Goal: Information Seeking & Learning: Learn about a topic

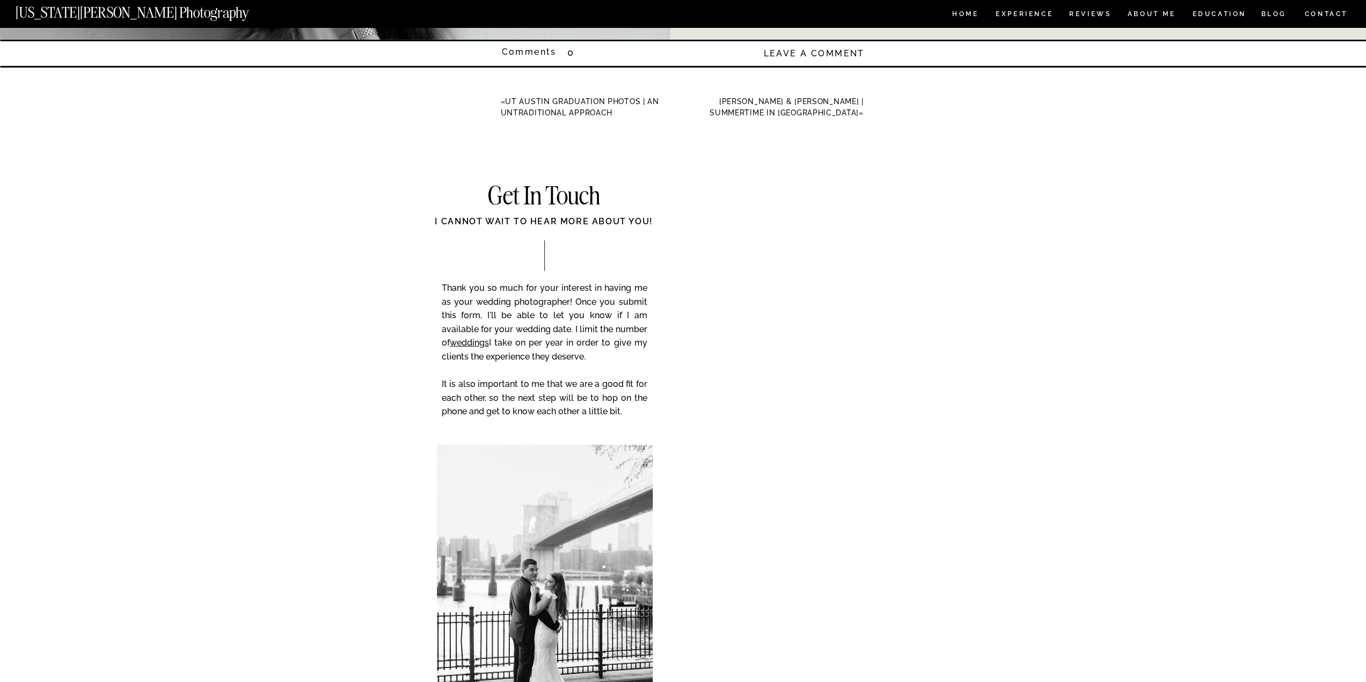
scroll to position [3489, 0]
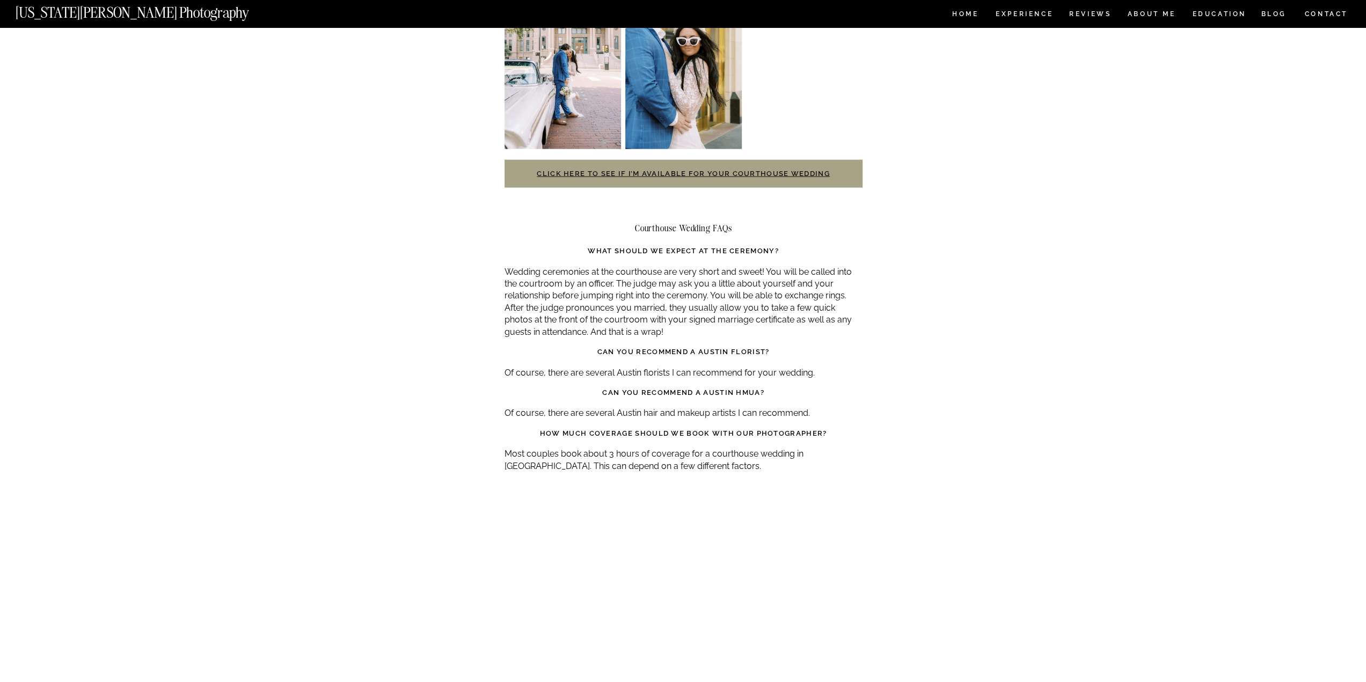
scroll to position [2201, 0]
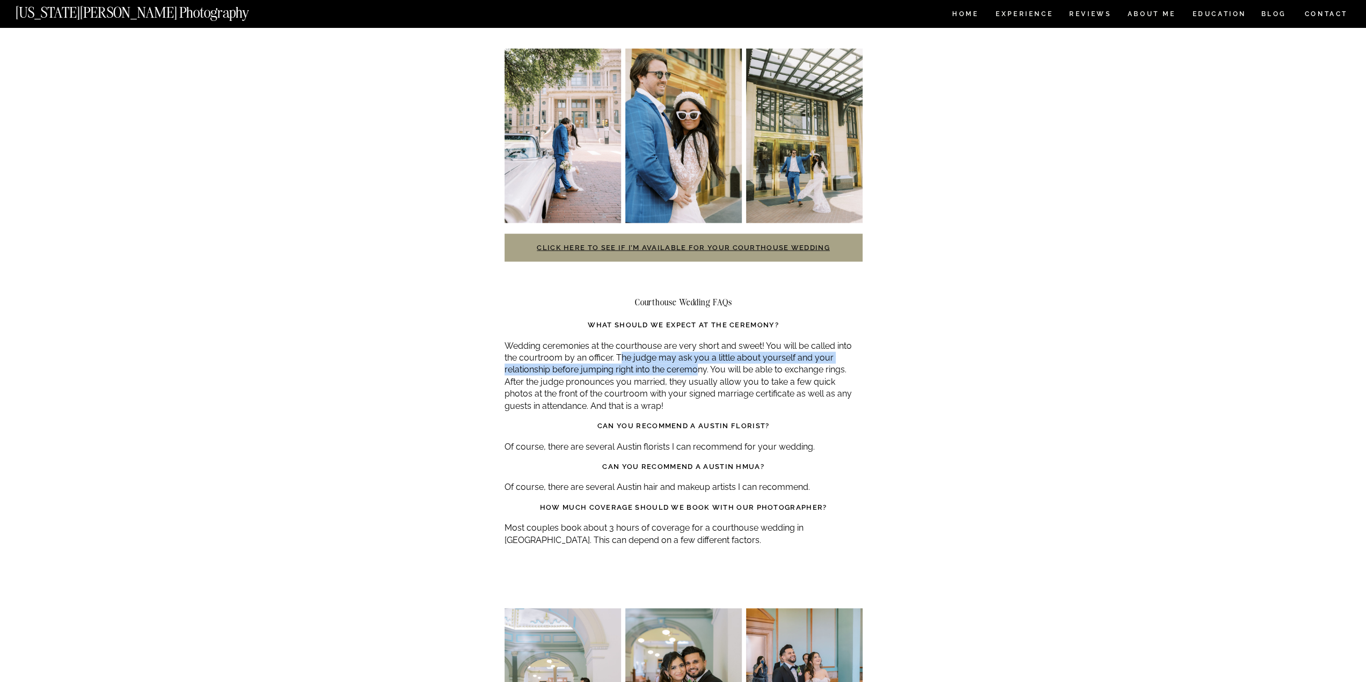
drag, startPoint x: 627, startPoint y: 337, endPoint x: 697, endPoint y: 347, distance: 70.4
click at [697, 347] on p "Wedding ceremonies at the courthouse are very short and sweet! You will be call…" at bounding box center [684, 376] width 358 height 72
drag, startPoint x: 713, startPoint y: 347, endPoint x: 649, endPoint y: 362, distance: 66.1
click at [649, 362] on p "Wedding ceremonies at the courthouse are very short and sweet! You will be call…" at bounding box center [684, 376] width 358 height 72
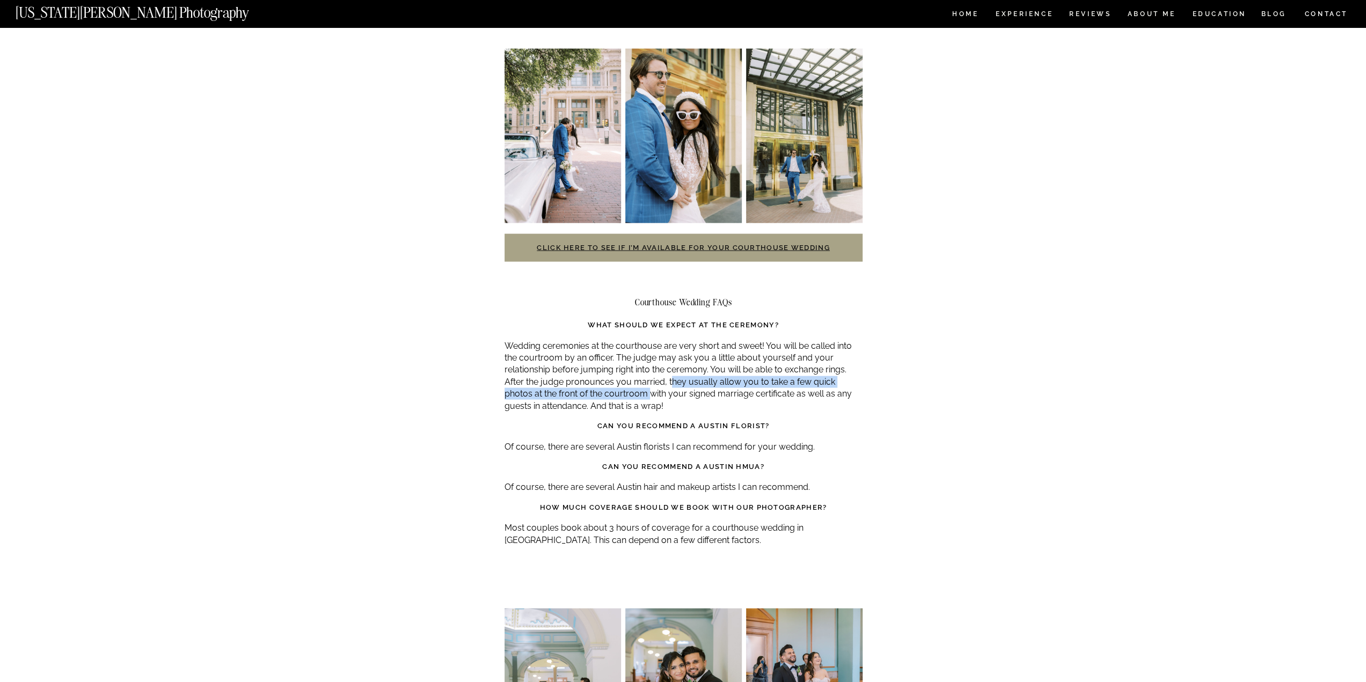
drag, startPoint x: 670, startPoint y: 360, endPoint x: 622, endPoint y: 371, distance: 50.0
click at [622, 371] on p "Wedding ceremonies at the courthouse are very short and sweet! You will be call…" at bounding box center [684, 376] width 358 height 72
click at [665, 369] on p "Wedding ceremonies at the courthouse are very short and sweet! You will be call…" at bounding box center [684, 376] width 358 height 72
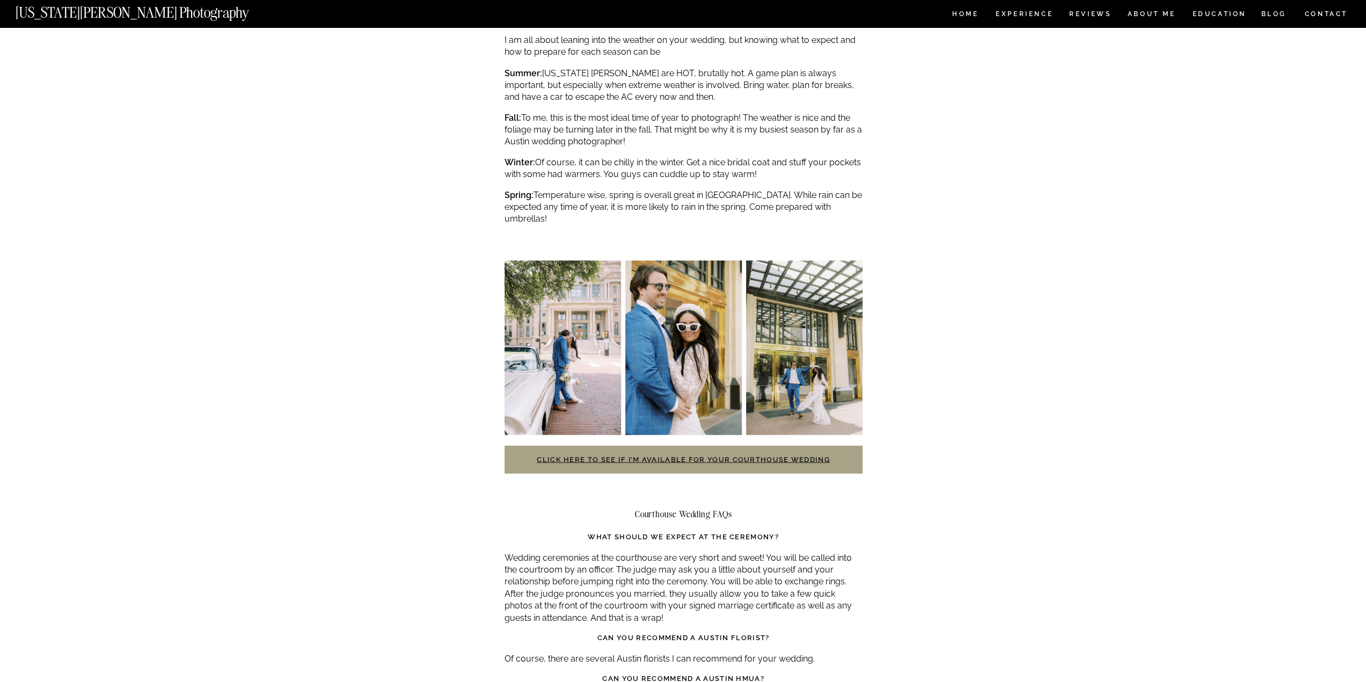
scroll to position [1986, 0]
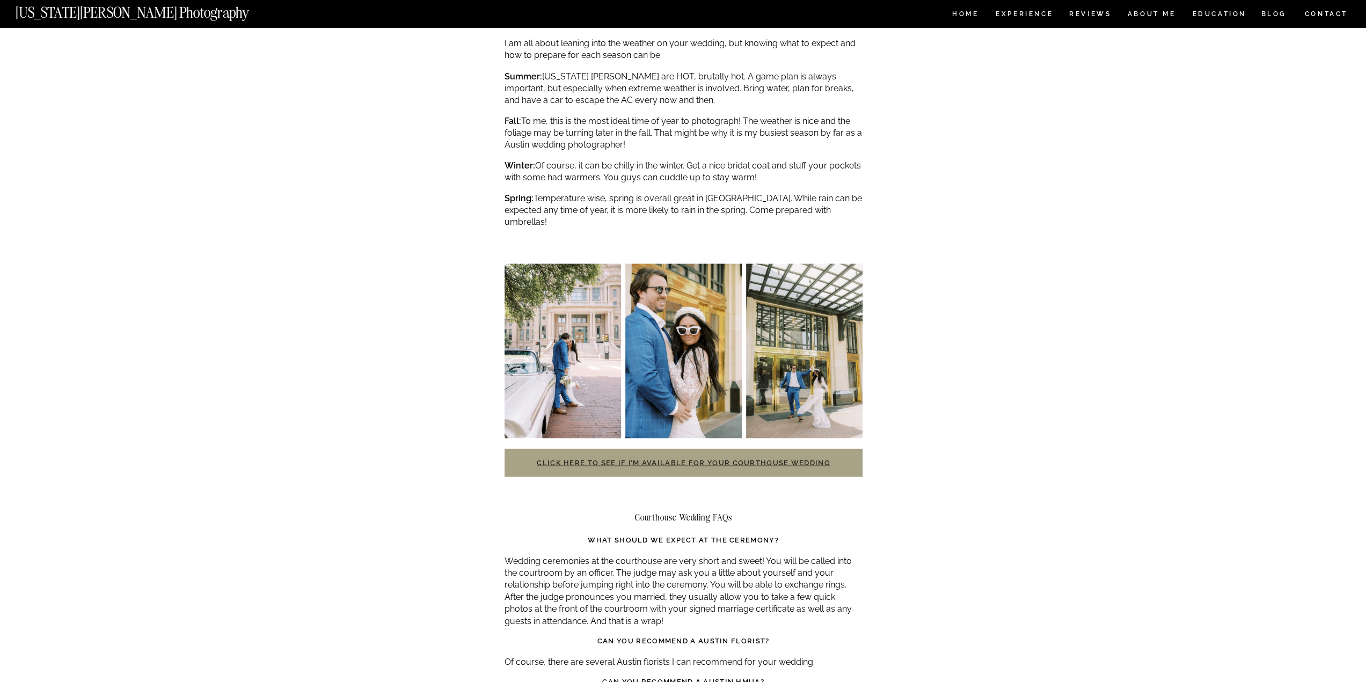
click at [683, 458] on link "Click here to see if I’m available for your courthouse wedding" at bounding box center [683, 462] width 293 height 8
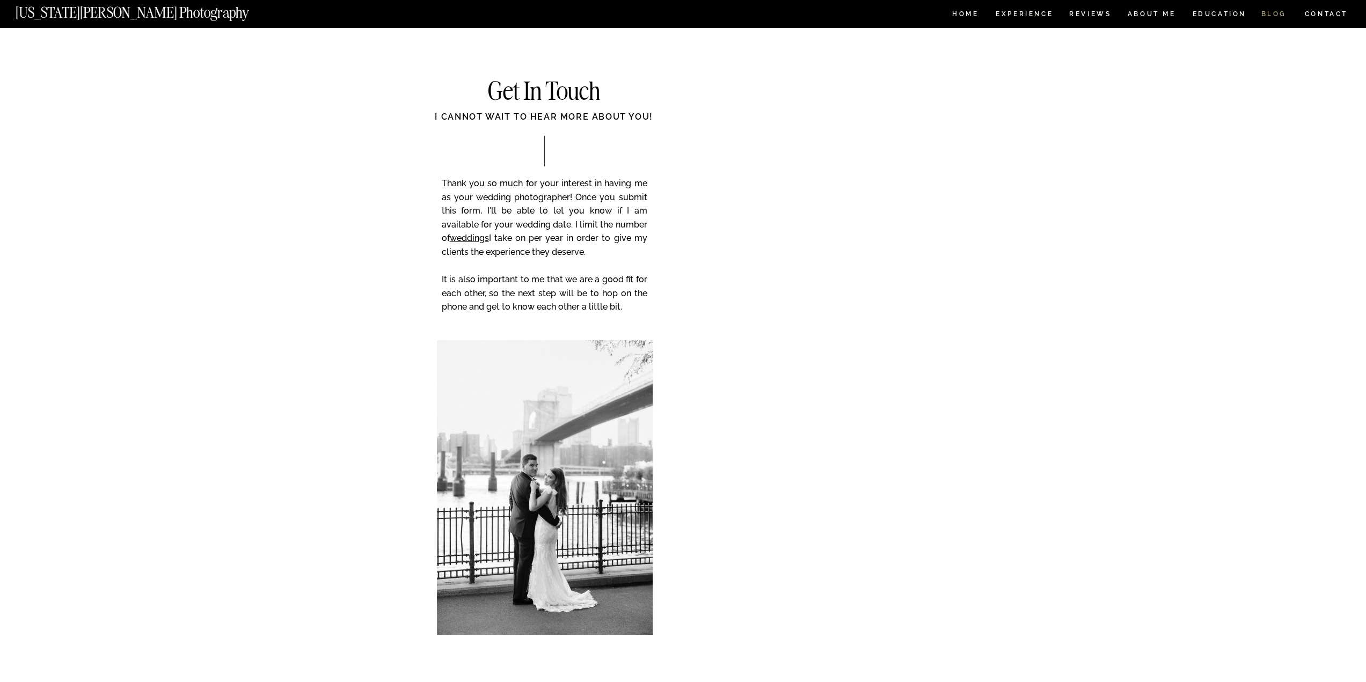
click at [1267, 12] on nav "BLOG" at bounding box center [1274, 15] width 26 height 9
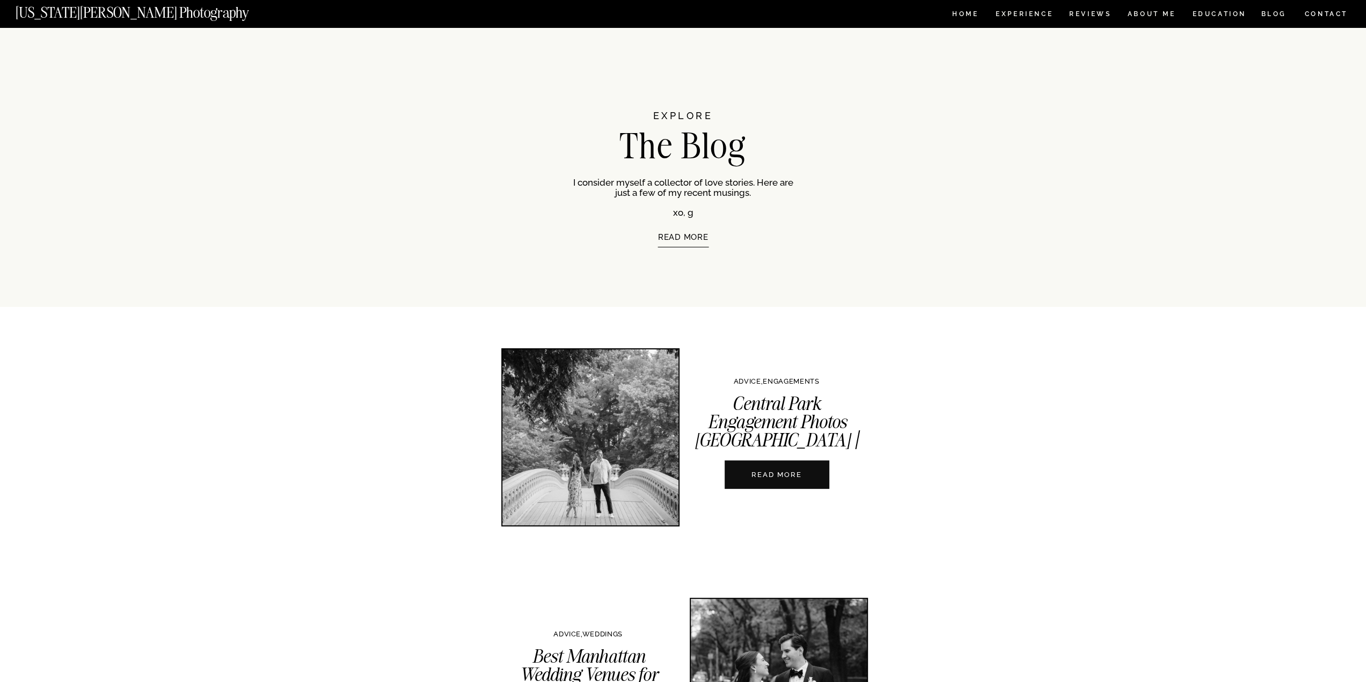
click at [1025, 15] on nav "Experience" at bounding box center [1024, 15] width 56 height 9
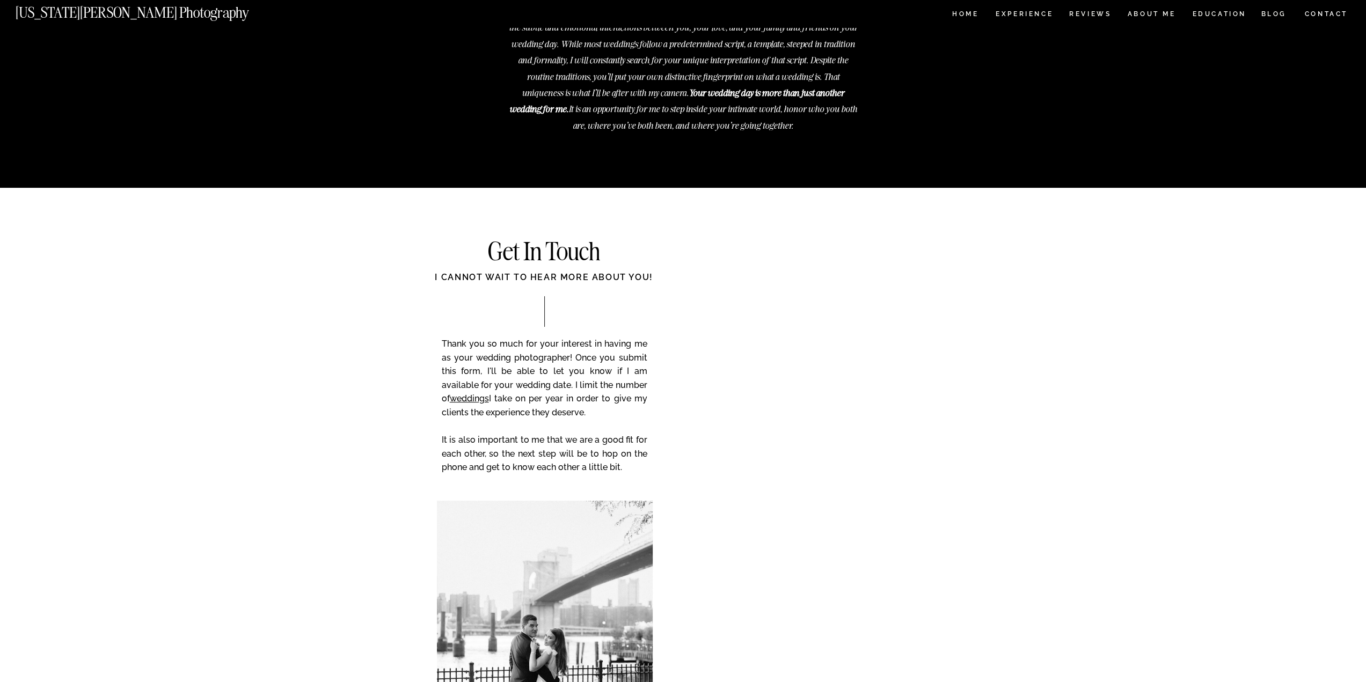
scroll to position [3918, 0]
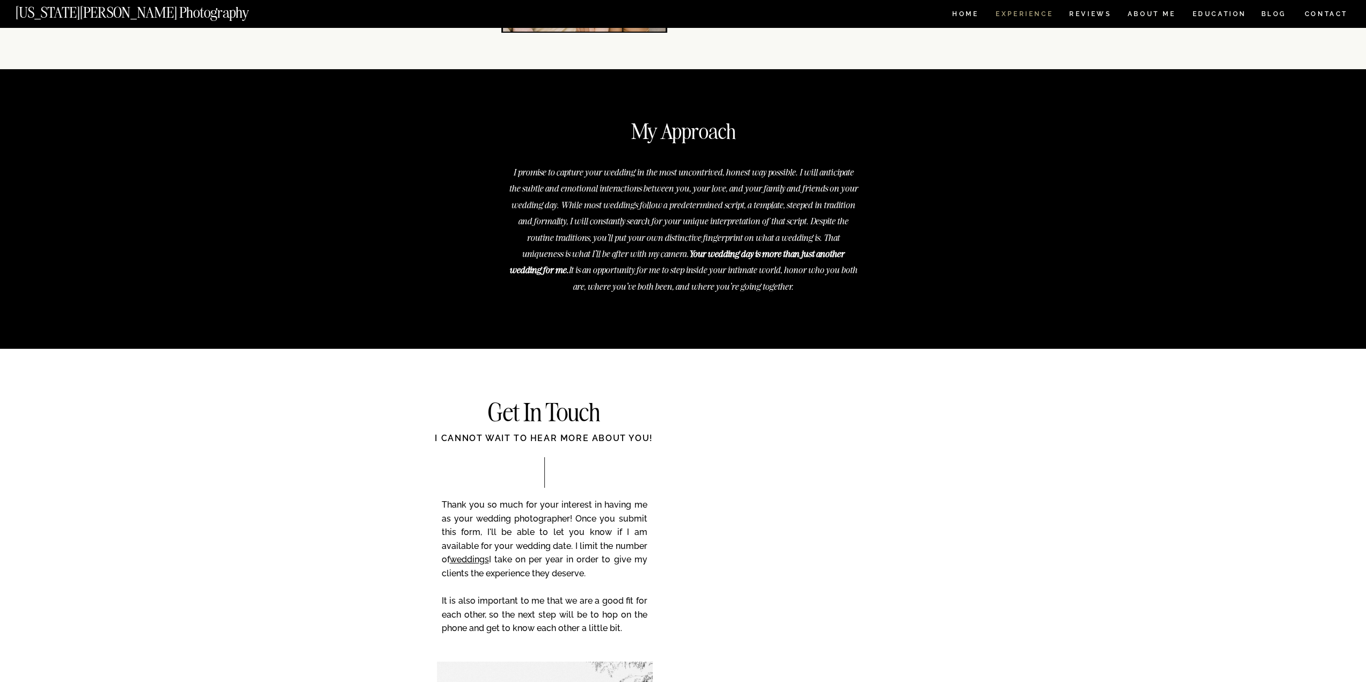
click at [1021, 13] on nav "Experience" at bounding box center [1024, 15] width 56 height 9
click at [1022, 13] on nav "Experience" at bounding box center [1024, 15] width 56 height 9
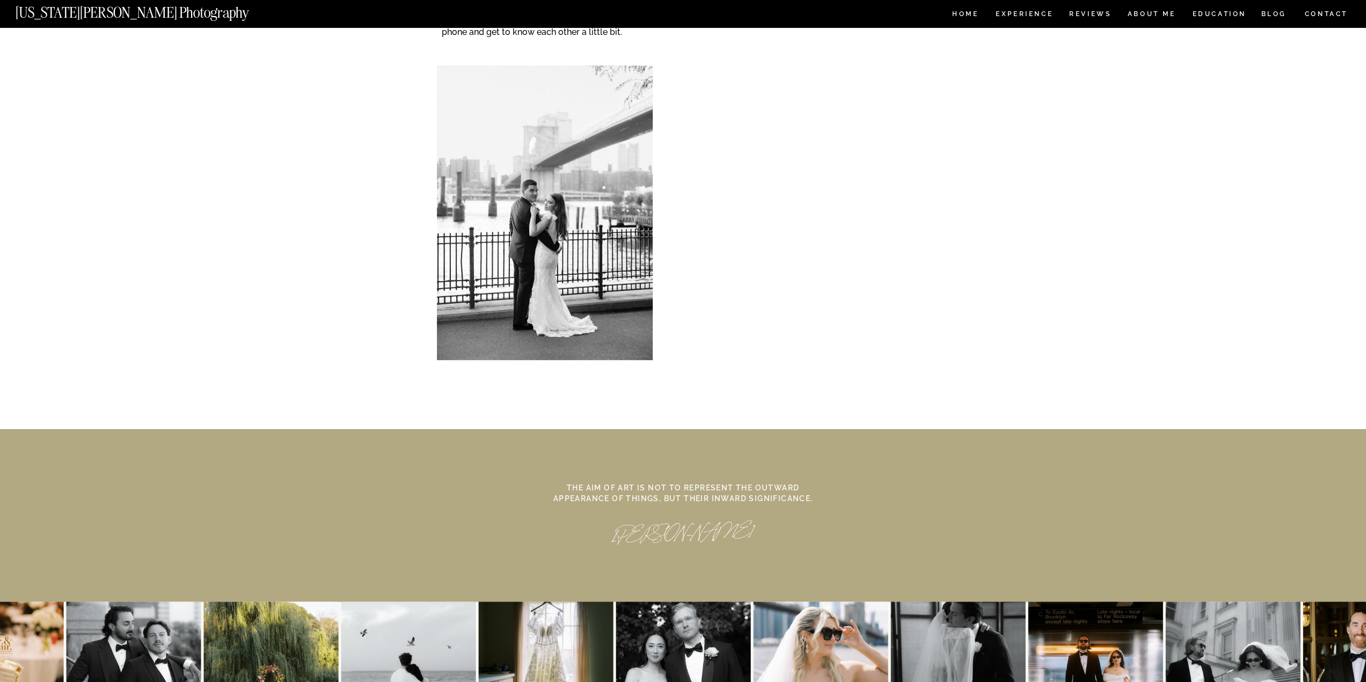
scroll to position [4616, 0]
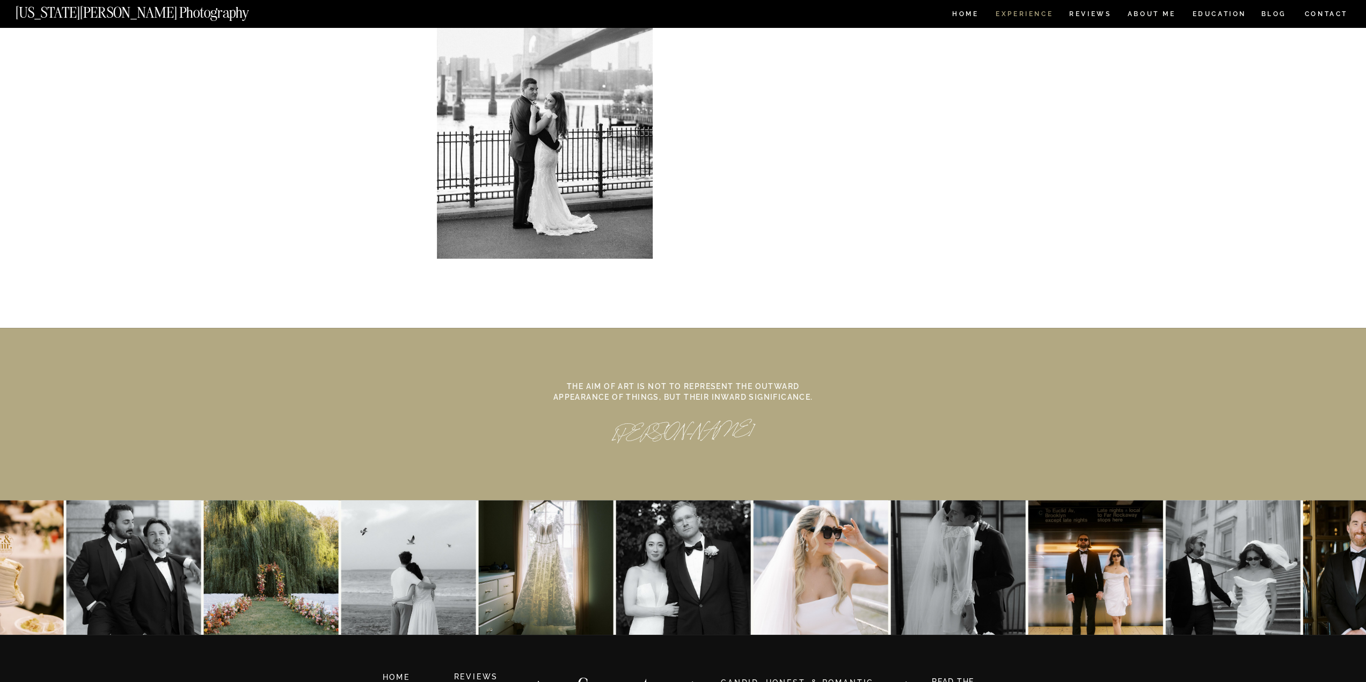
click at [1018, 13] on nav "Experience" at bounding box center [1024, 15] width 56 height 9
click at [1264, 13] on nav "BLOG" at bounding box center [1274, 15] width 26 height 9
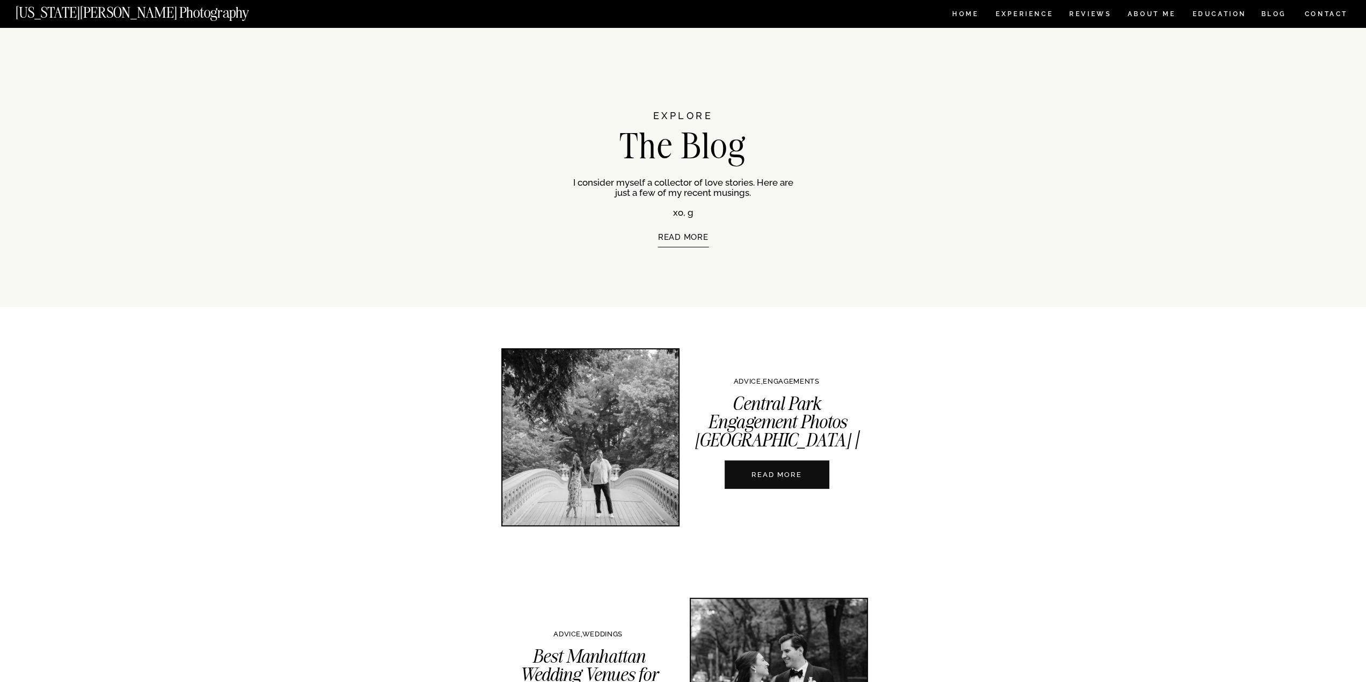
click at [676, 233] on p "READ MORE" at bounding box center [683, 252] width 183 height 39
click at [695, 238] on p "READ MORE" at bounding box center [683, 252] width 183 height 39
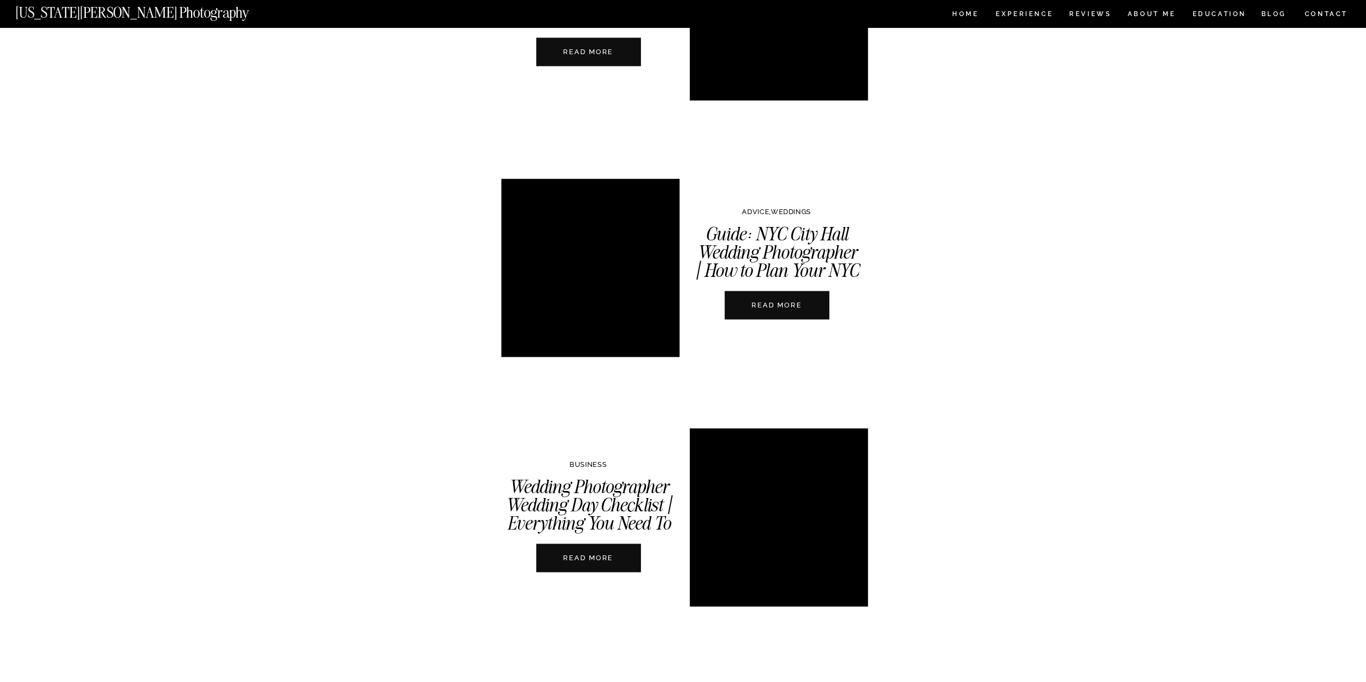
scroll to position [1288, 0]
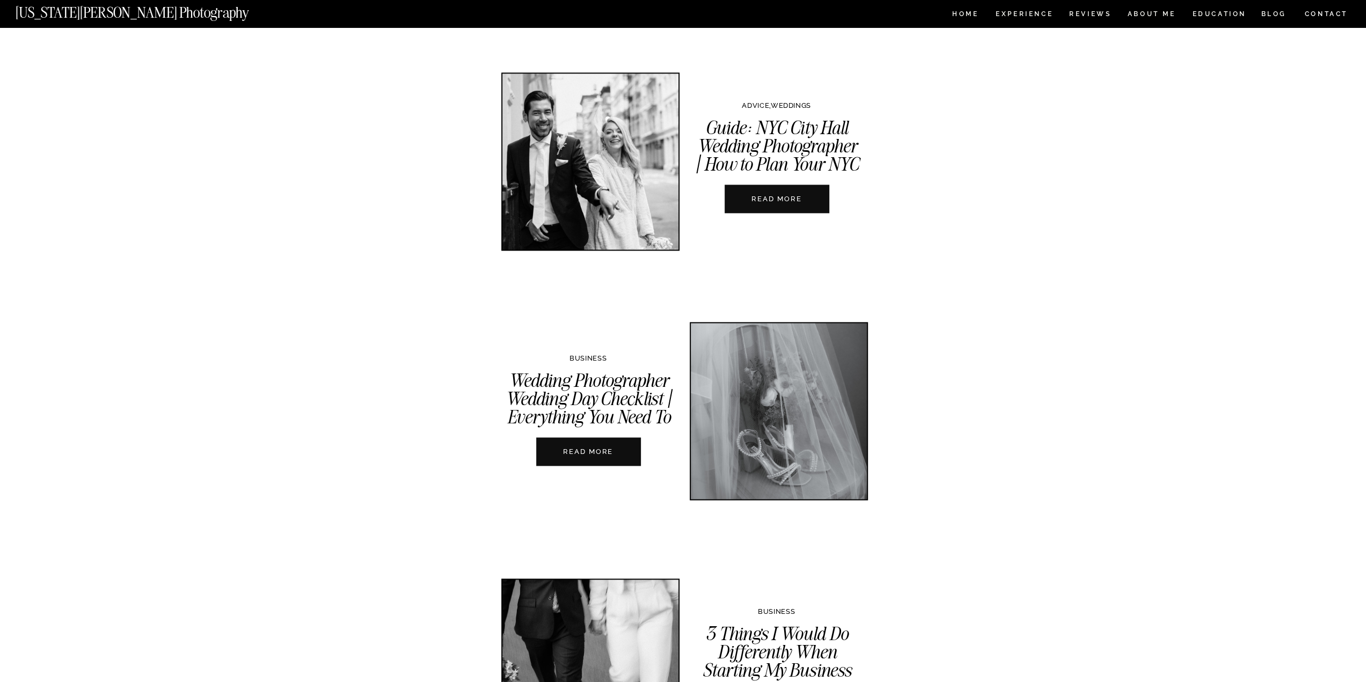
click at [790, 198] on nav "READ MORE" at bounding box center [776, 199] width 119 height 10
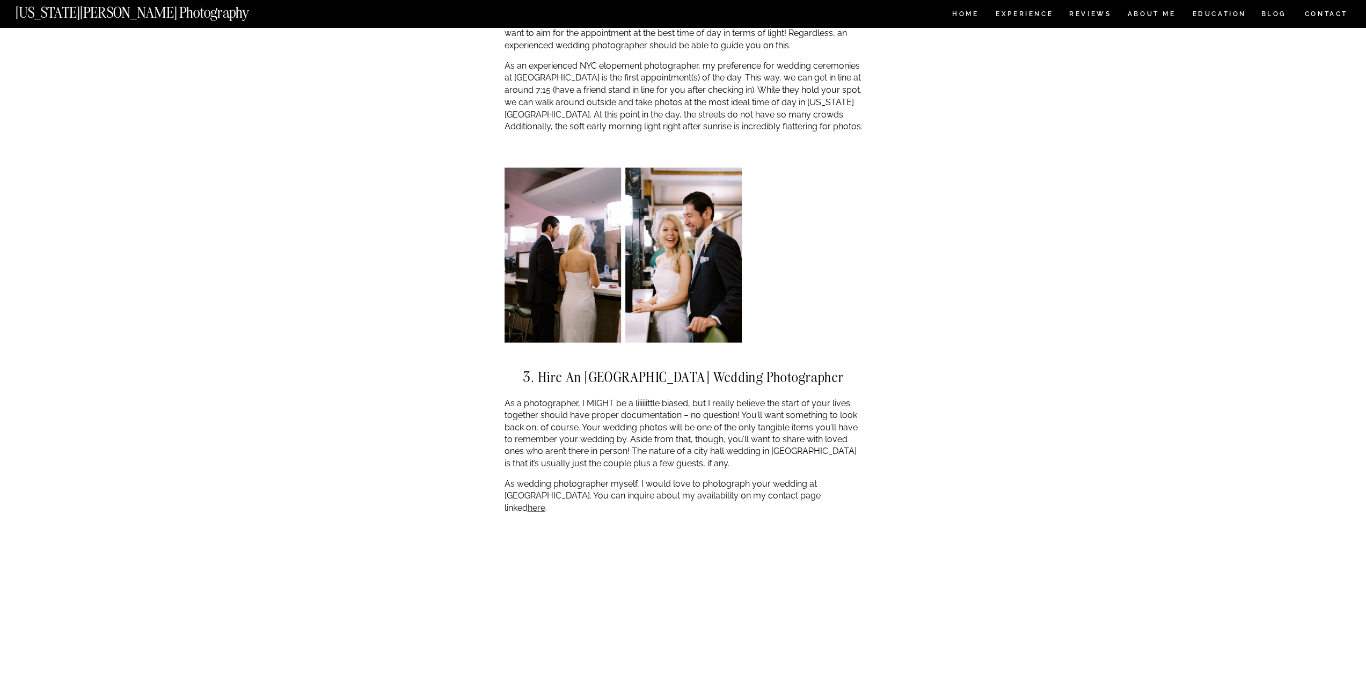
scroll to position [2147, 0]
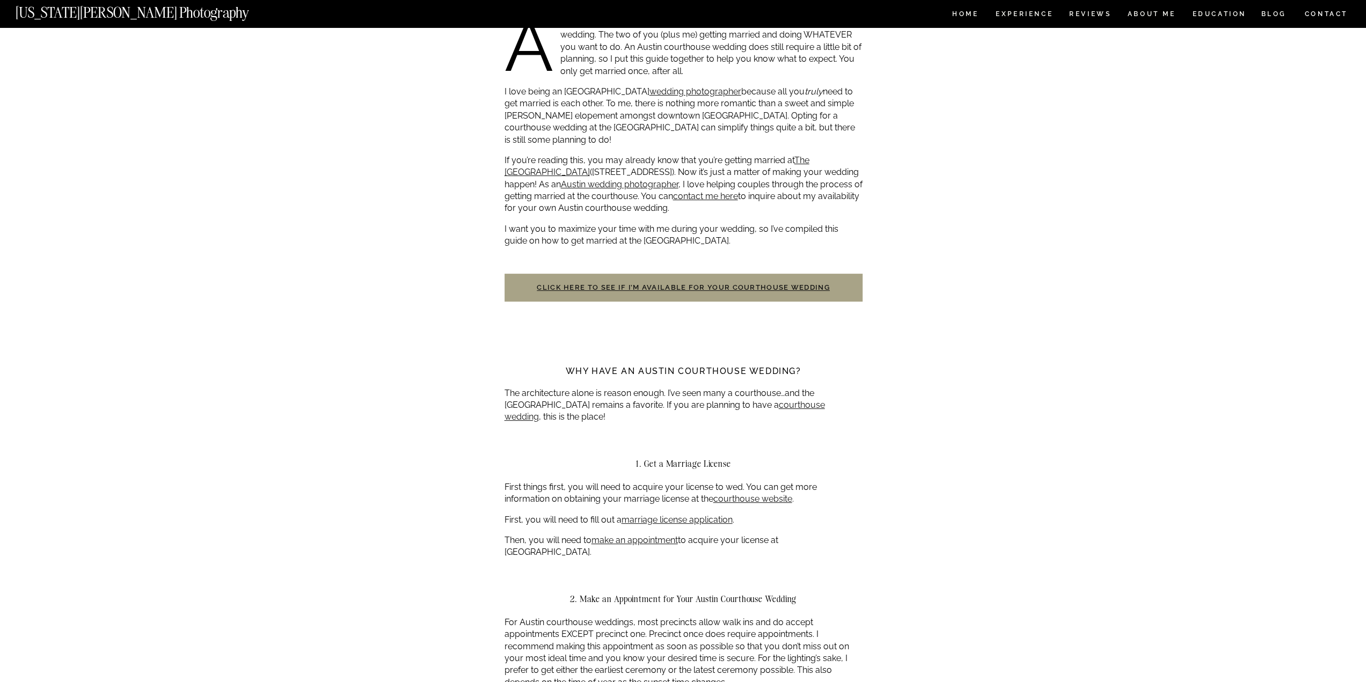
scroll to position [376, 0]
